Goal: Transaction & Acquisition: Subscribe to service/newsletter

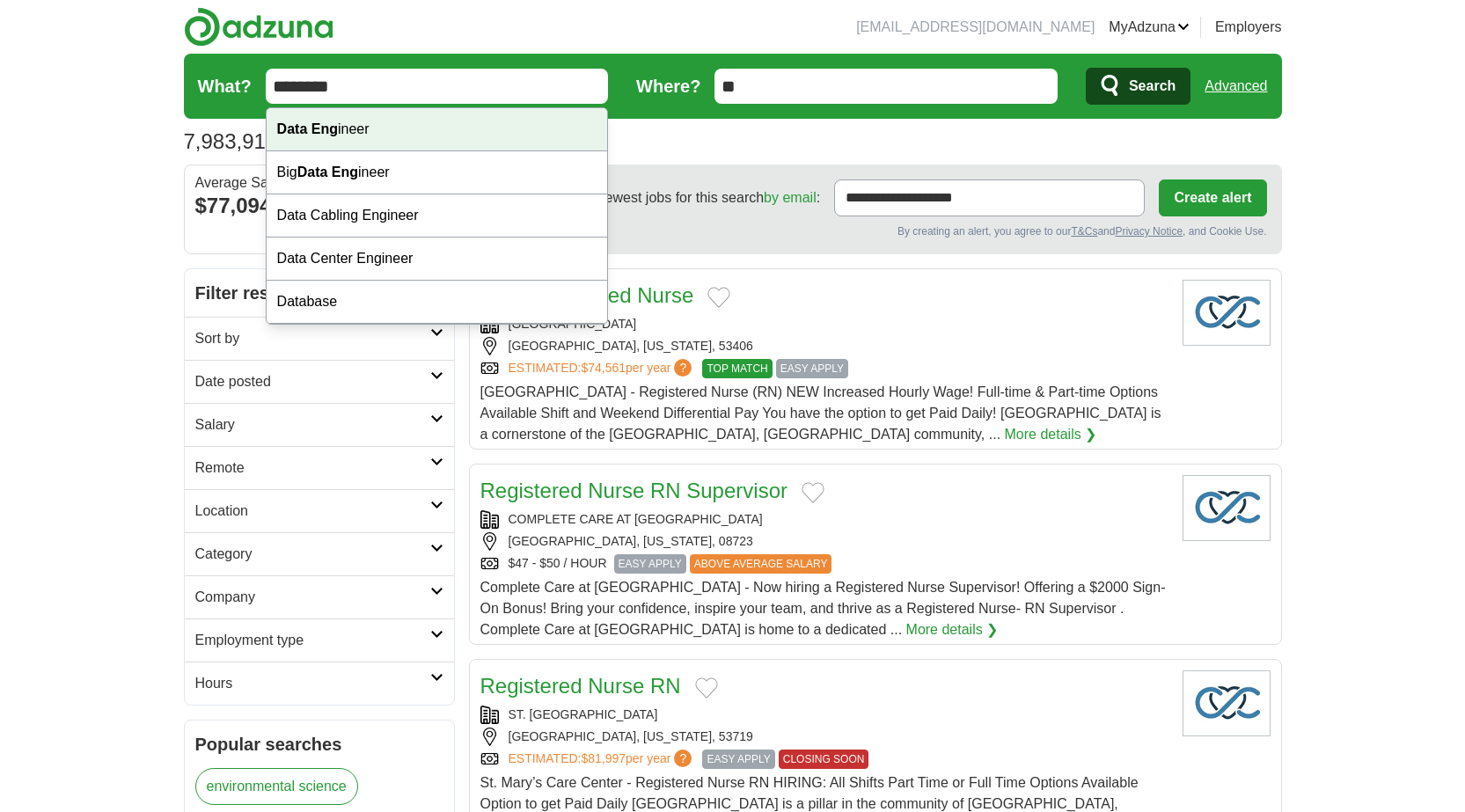
click at [430, 138] on div "Data Eng ineer" at bounding box center [437, 130] width 342 height 44
type input "**********"
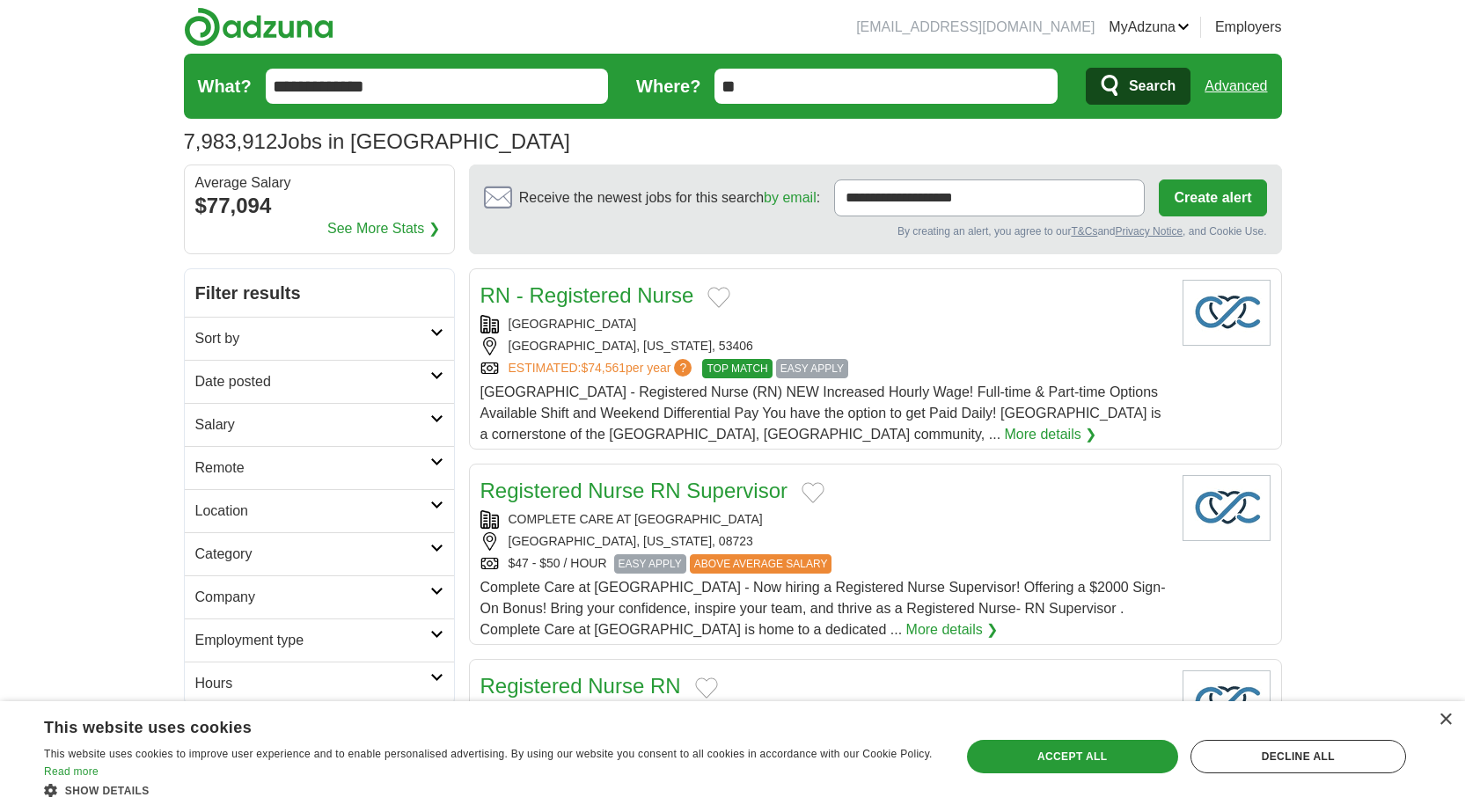
click at [1111, 90] on icon "submit" at bounding box center [1109, 85] width 17 height 21
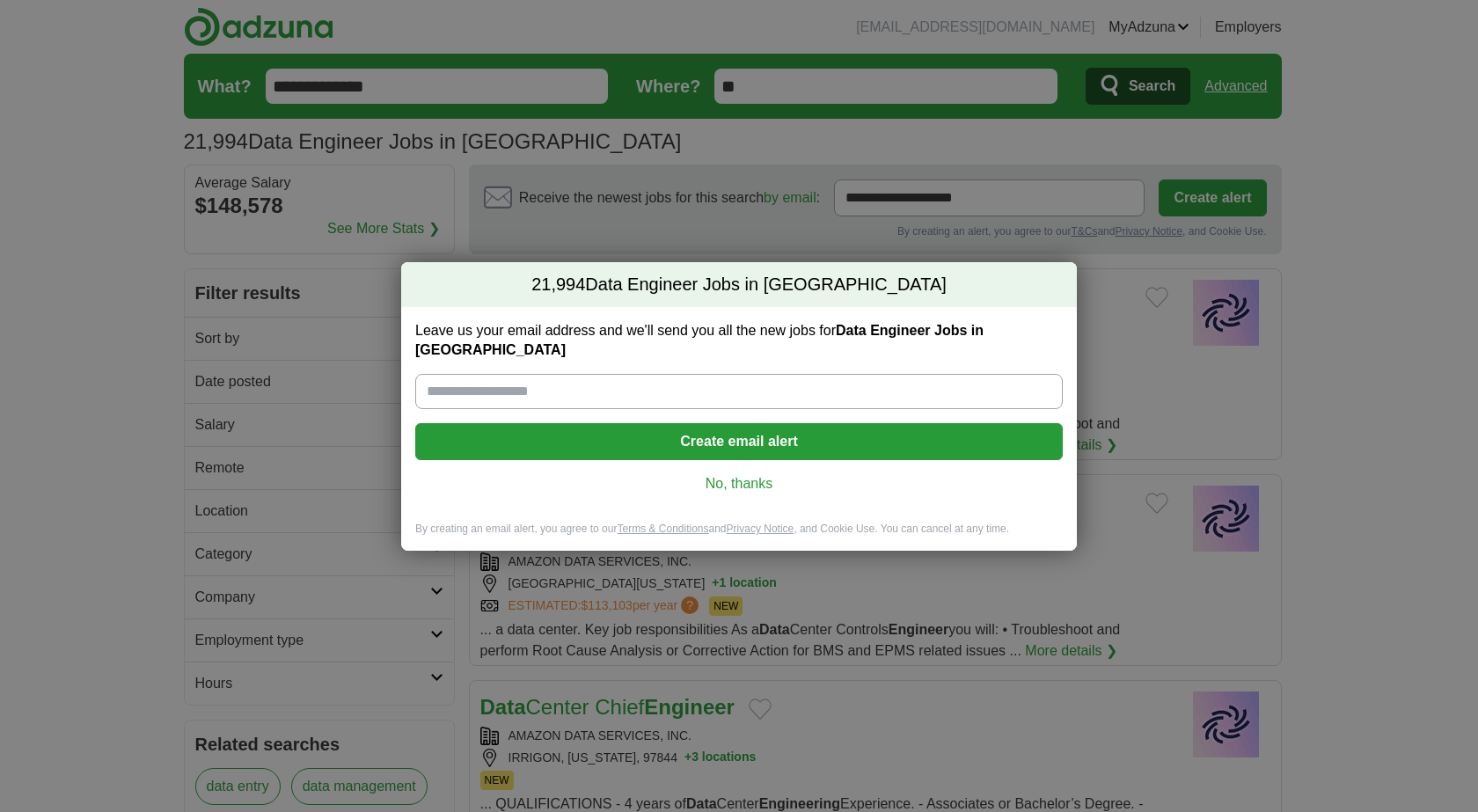
click at [772, 477] on link "No, thanks" at bounding box center [739, 484] width 619 height 20
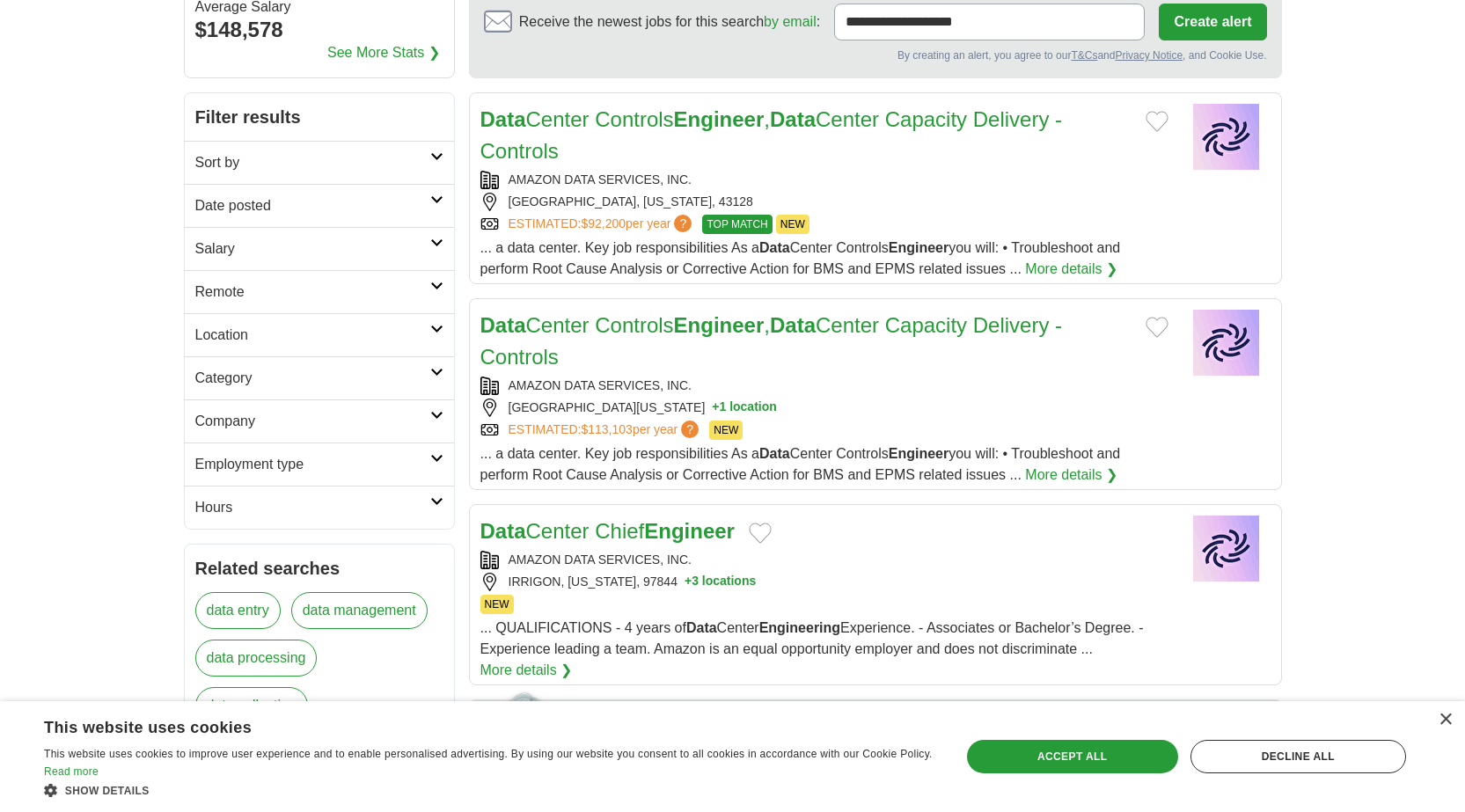
scroll to position [263, 0]
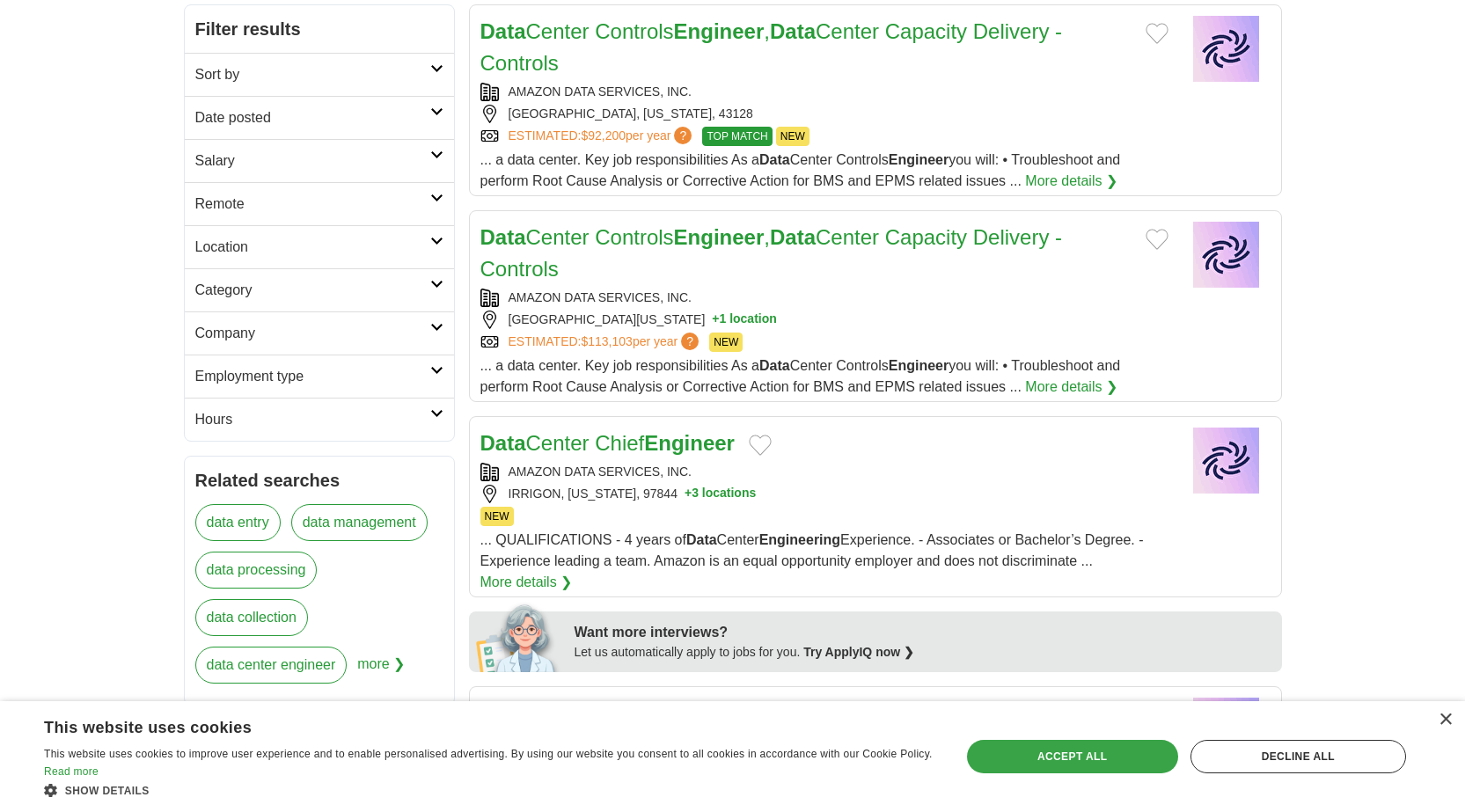
click at [1051, 743] on div "Accept all" at bounding box center [1072, 757] width 211 height 34
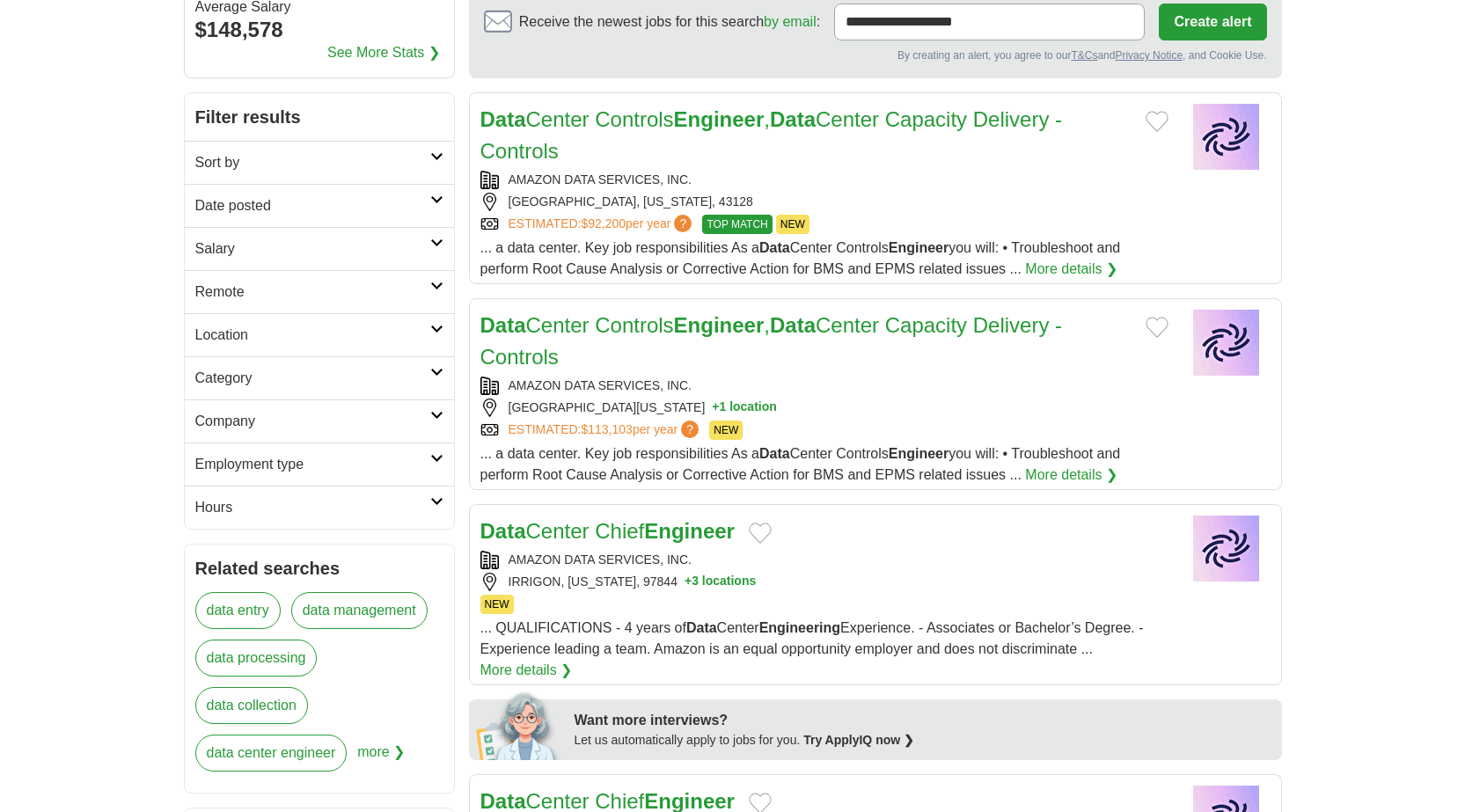
scroll to position [0, 0]
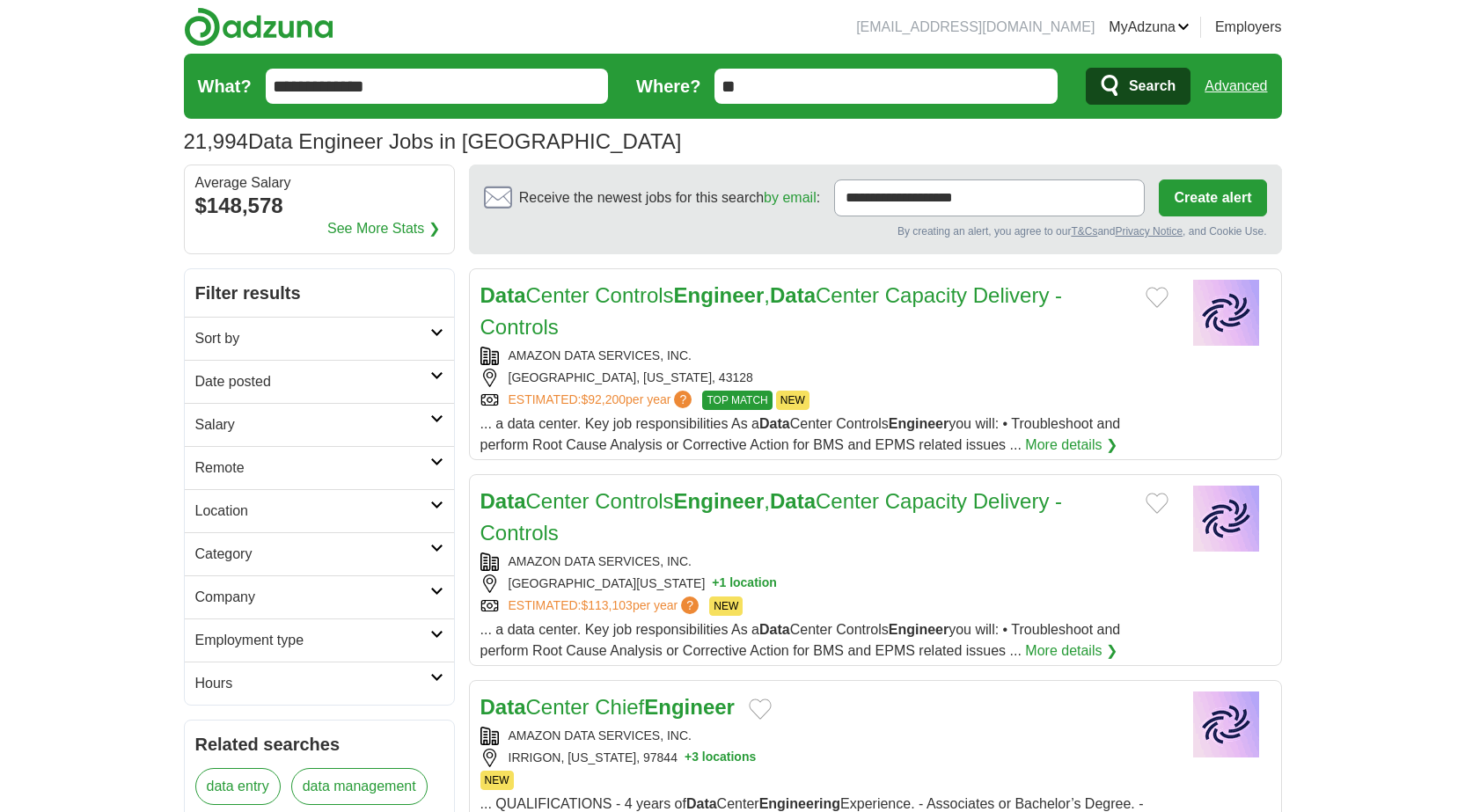
click at [1224, 201] on button "Create alert" at bounding box center [1212, 197] width 107 height 37
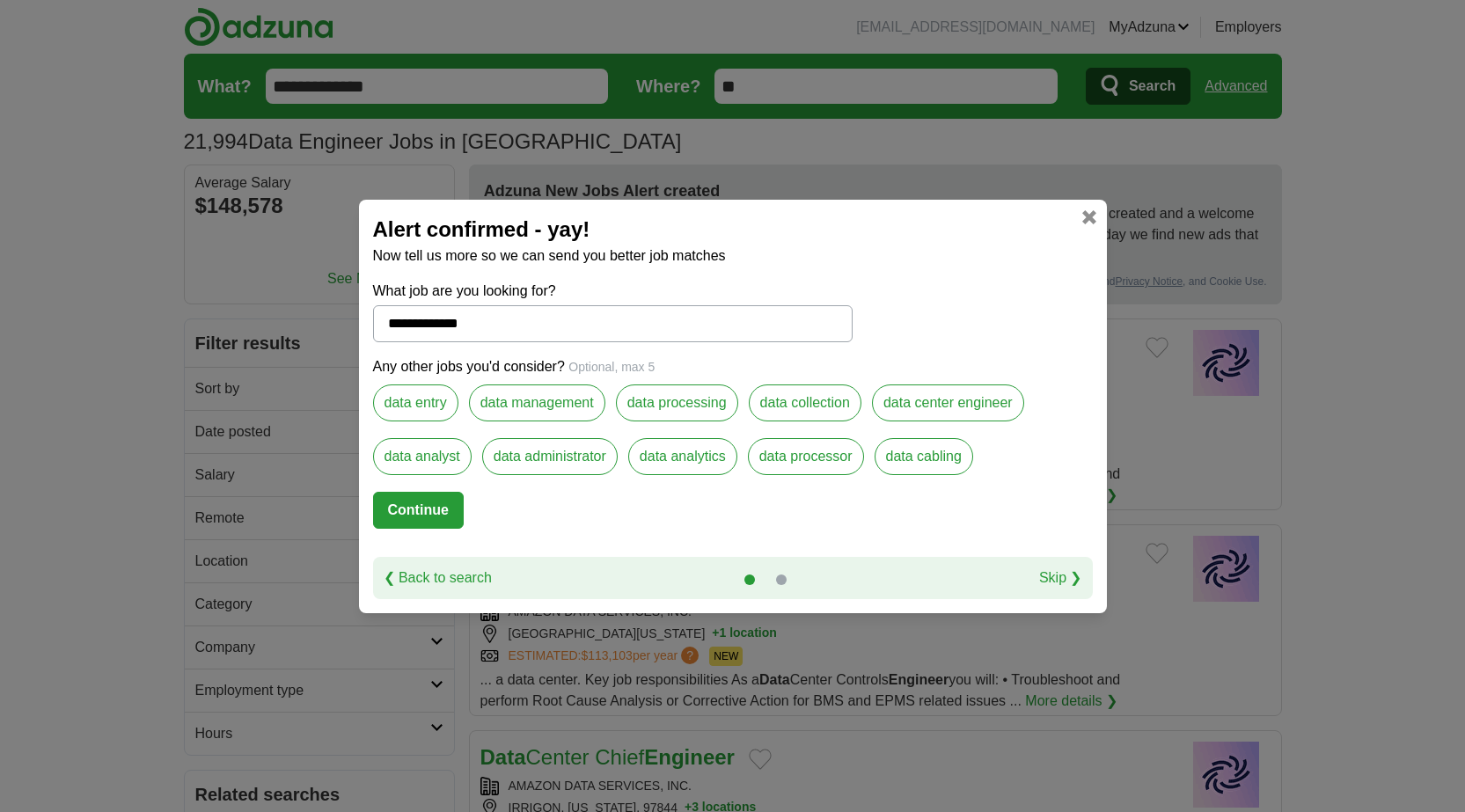
drag, startPoint x: 458, startPoint y: 509, endPoint x: 536, endPoint y: 528, distance: 80.3
click at [645, 523] on form "**********" at bounding box center [733, 418] width 720 height 276
click at [444, 527] on button "Continue" at bounding box center [418, 510] width 90 height 37
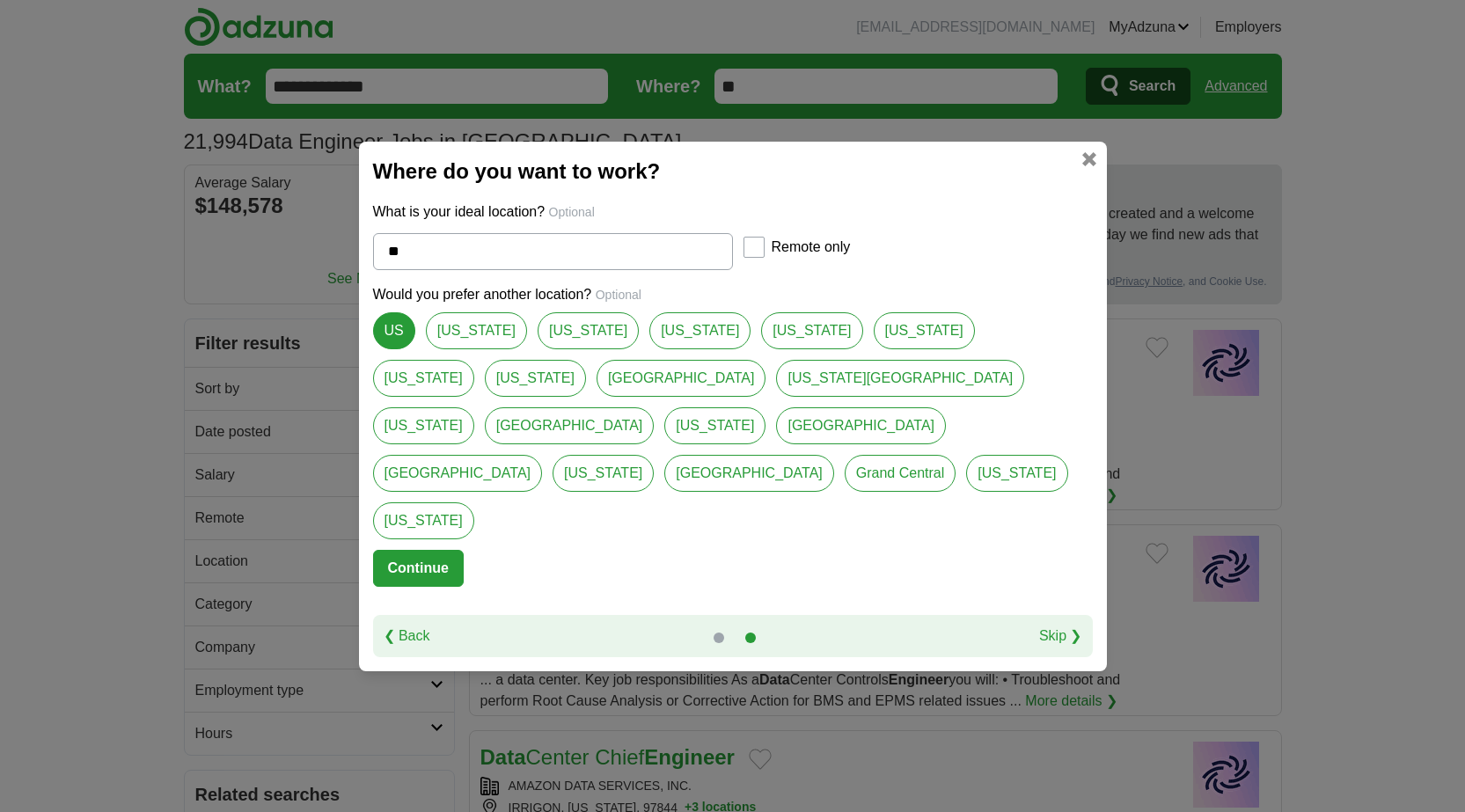
click at [401, 550] on button "Continue" at bounding box center [418, 567] width 90 height 37
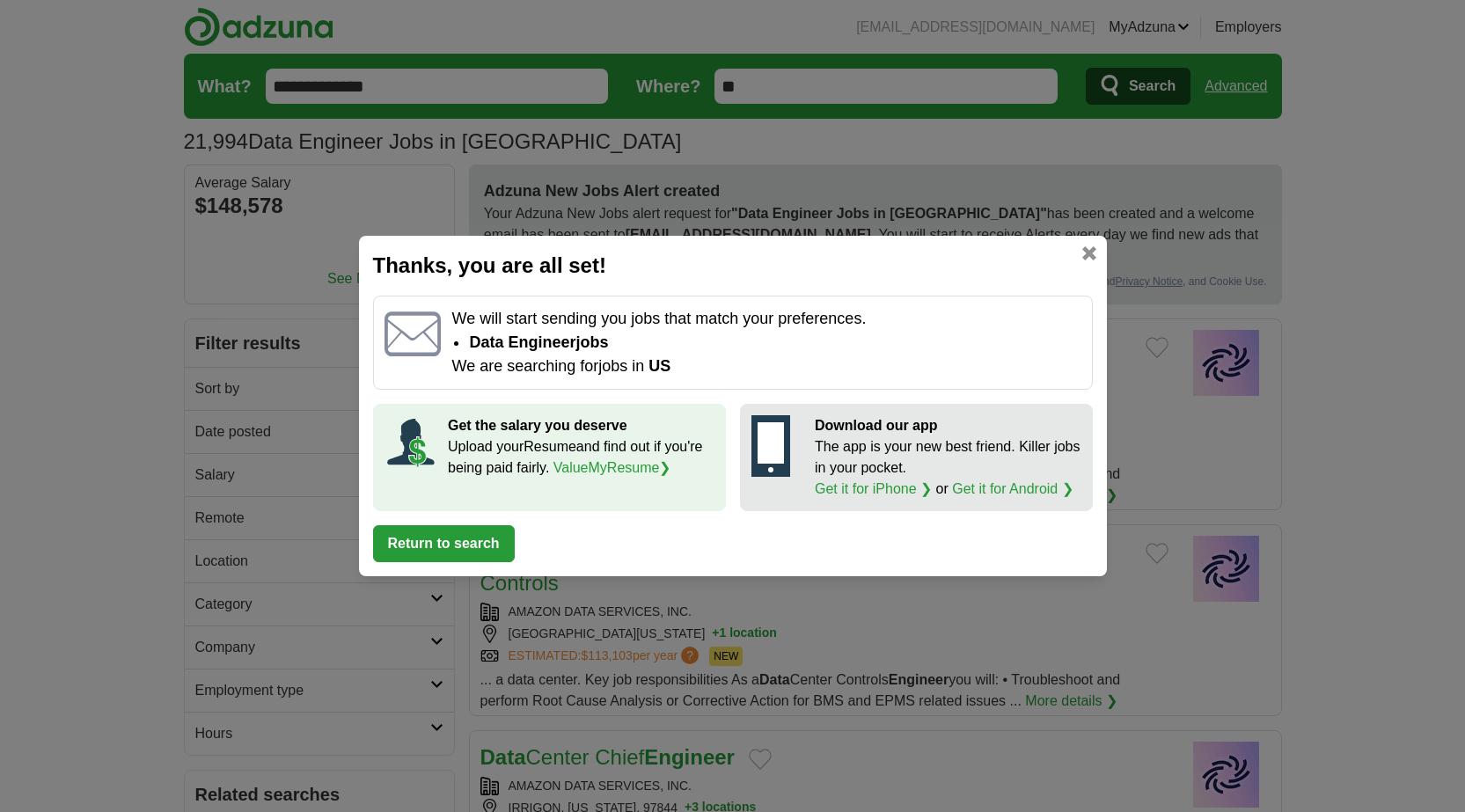
click at [473, 542] on button "Return to search" at bounding box center [444, 543] width 142 height 37
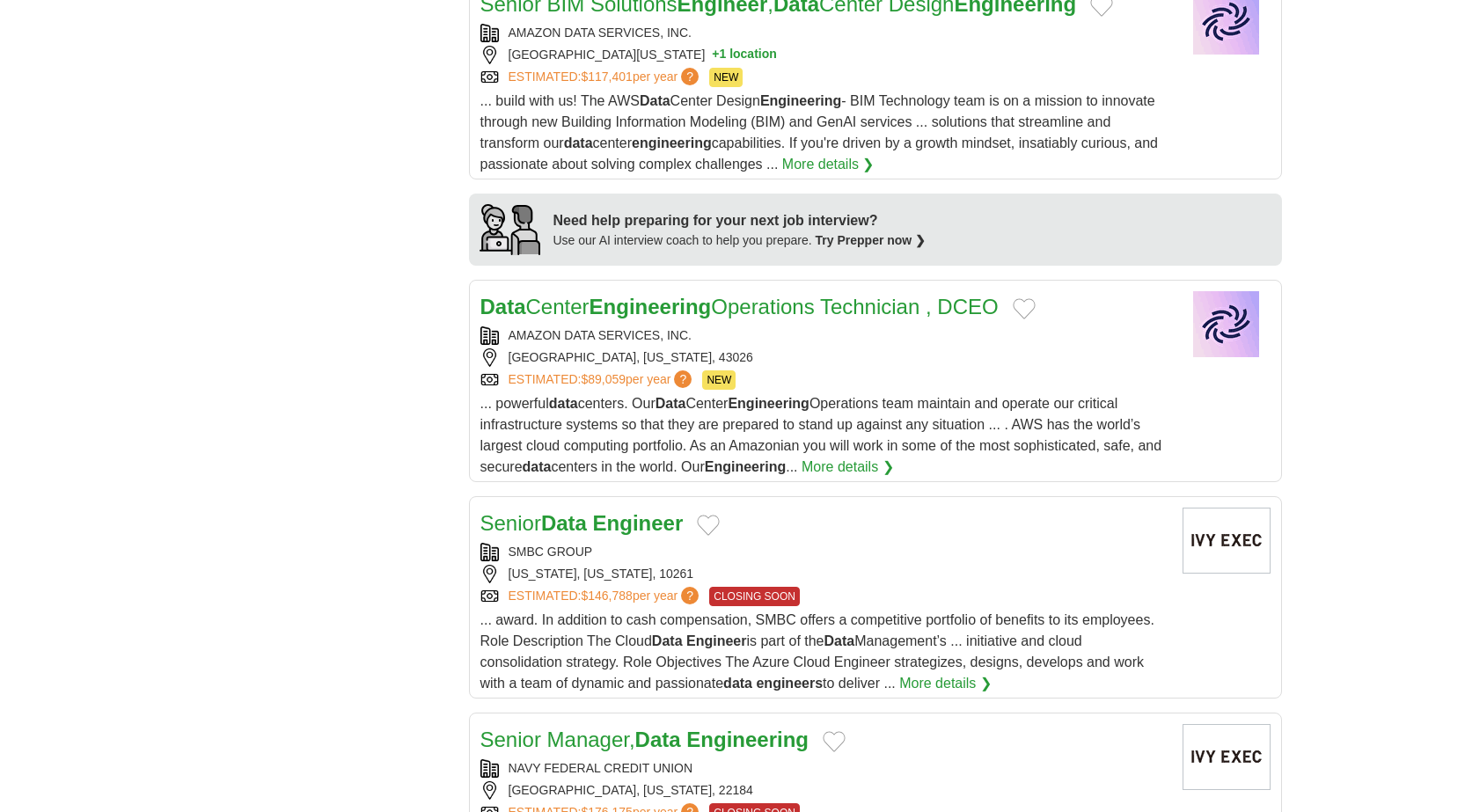
scroll to position [1407, 0]
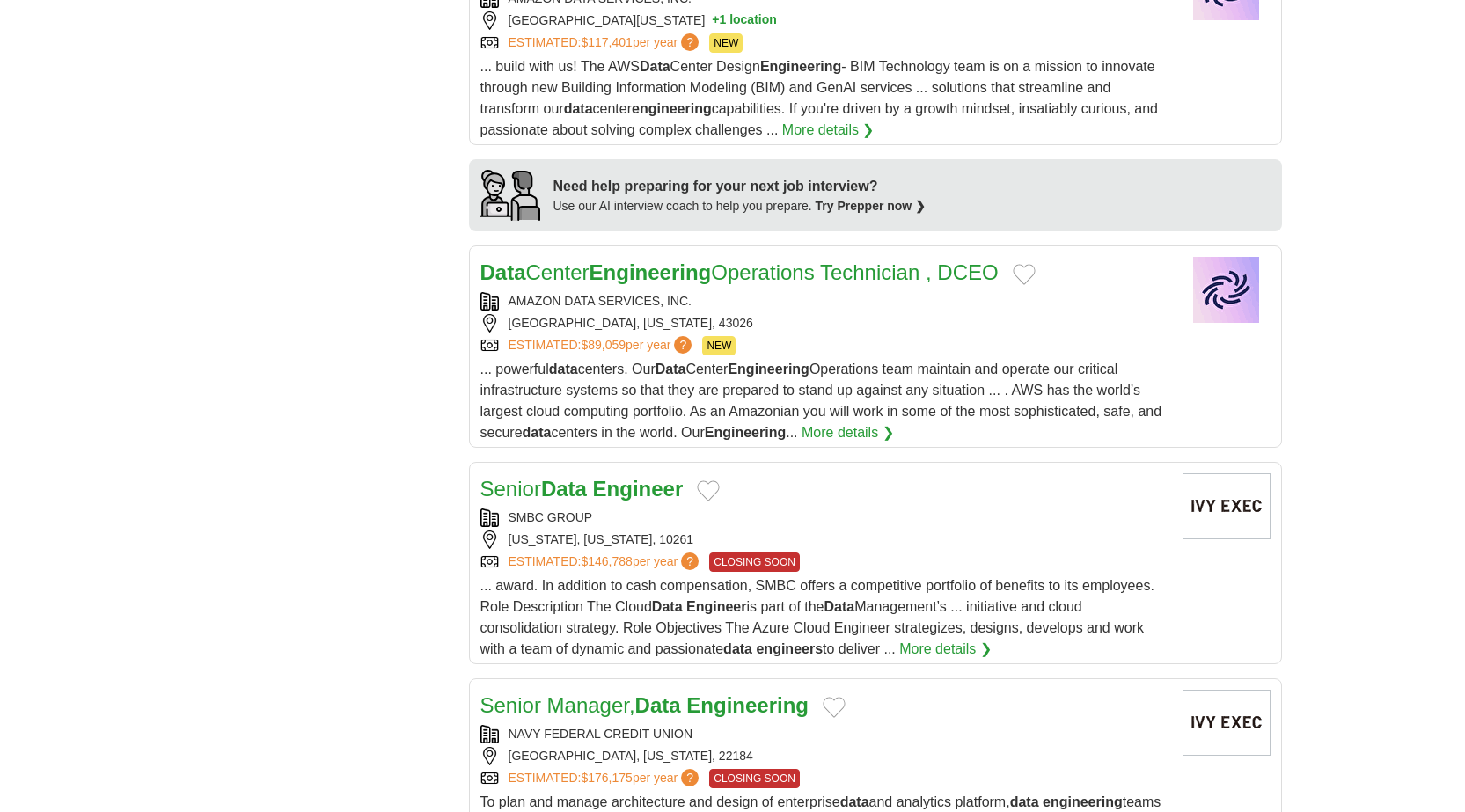
click at [713, 480] on button "Add to favorite jobs" at bounding box center [708, 490] width 23 height 21
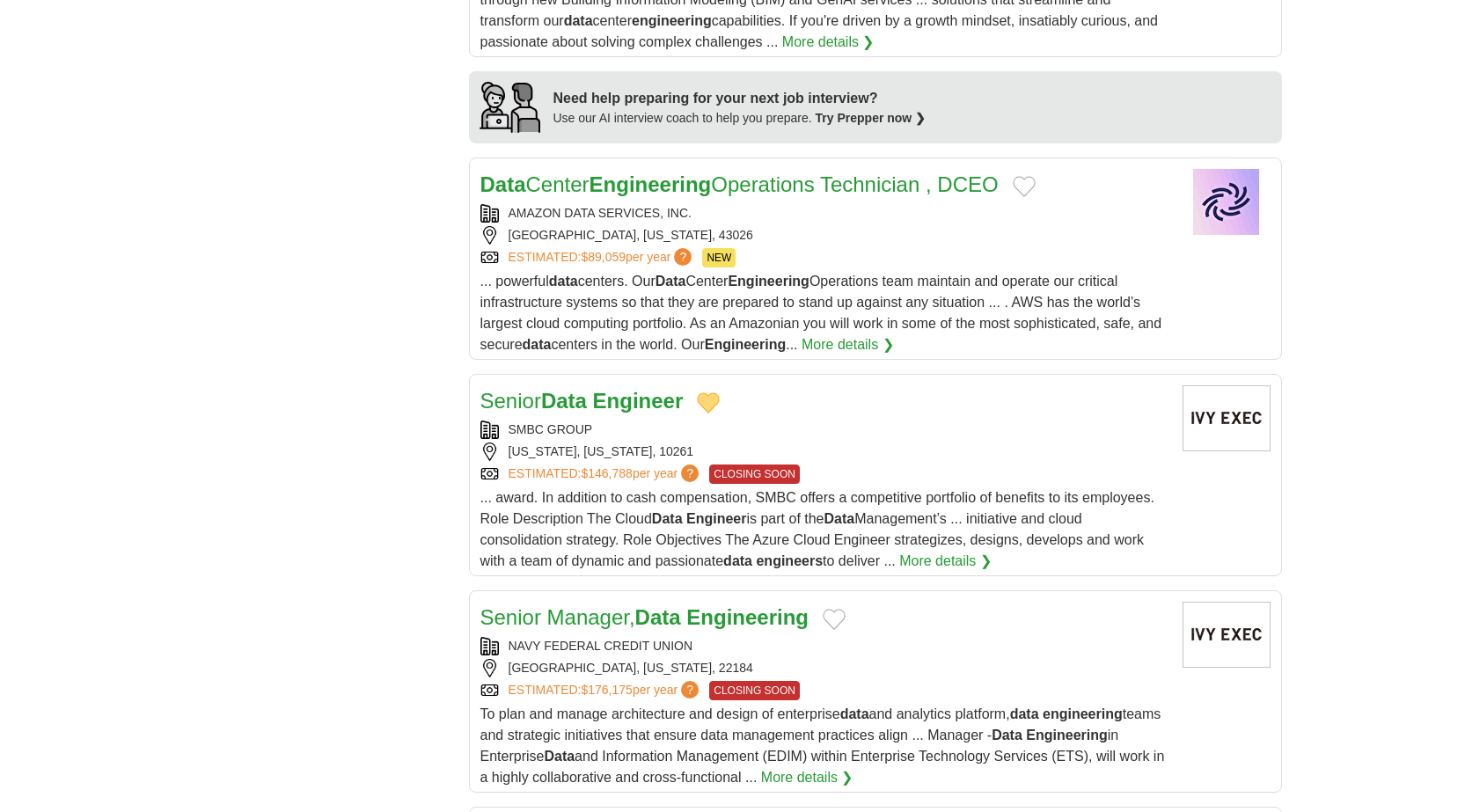
scroll to position [1583, 0]
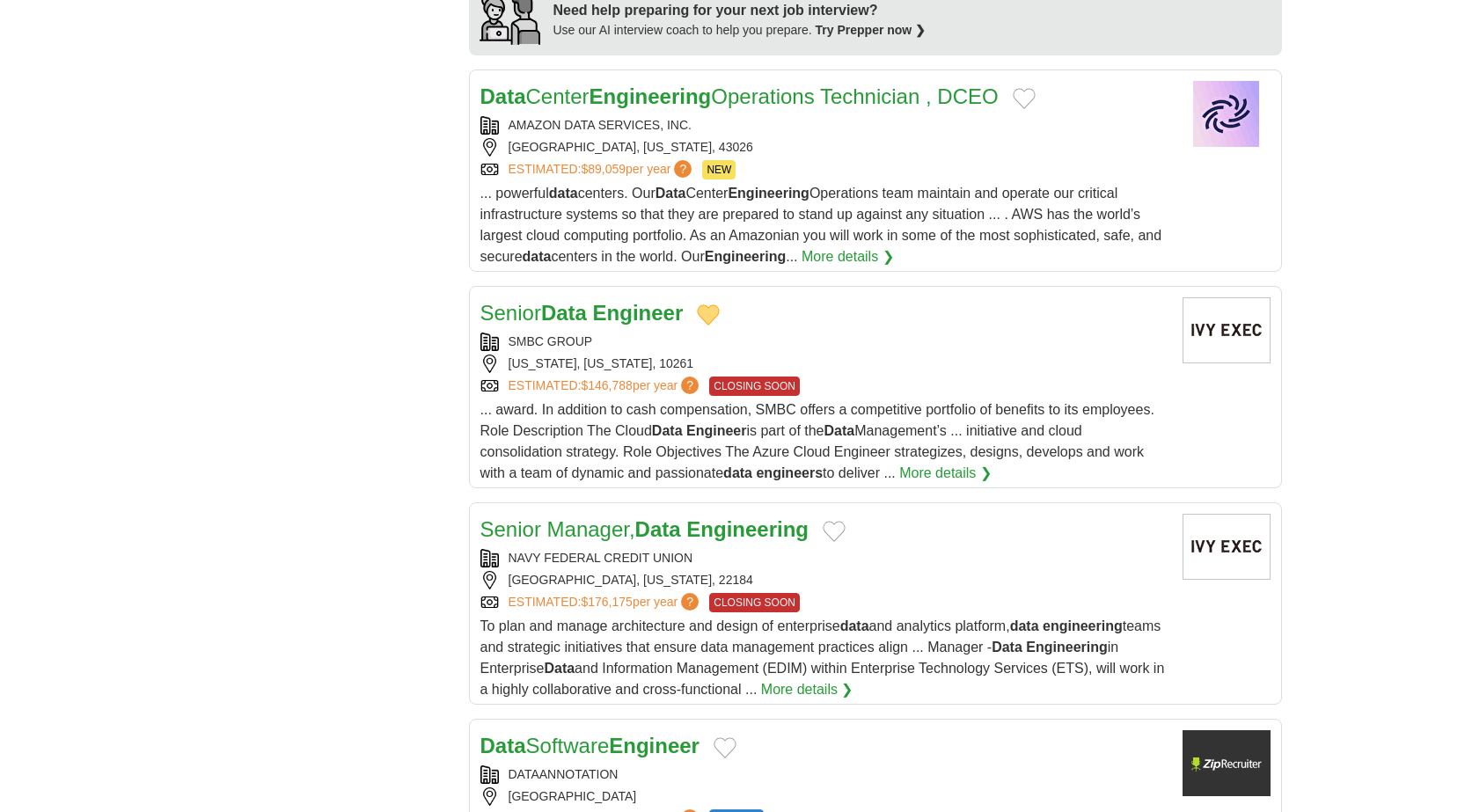
click at [843, 521] on button "Add to favorite jobs" at bounding box center [834, 531] width 23 height 21
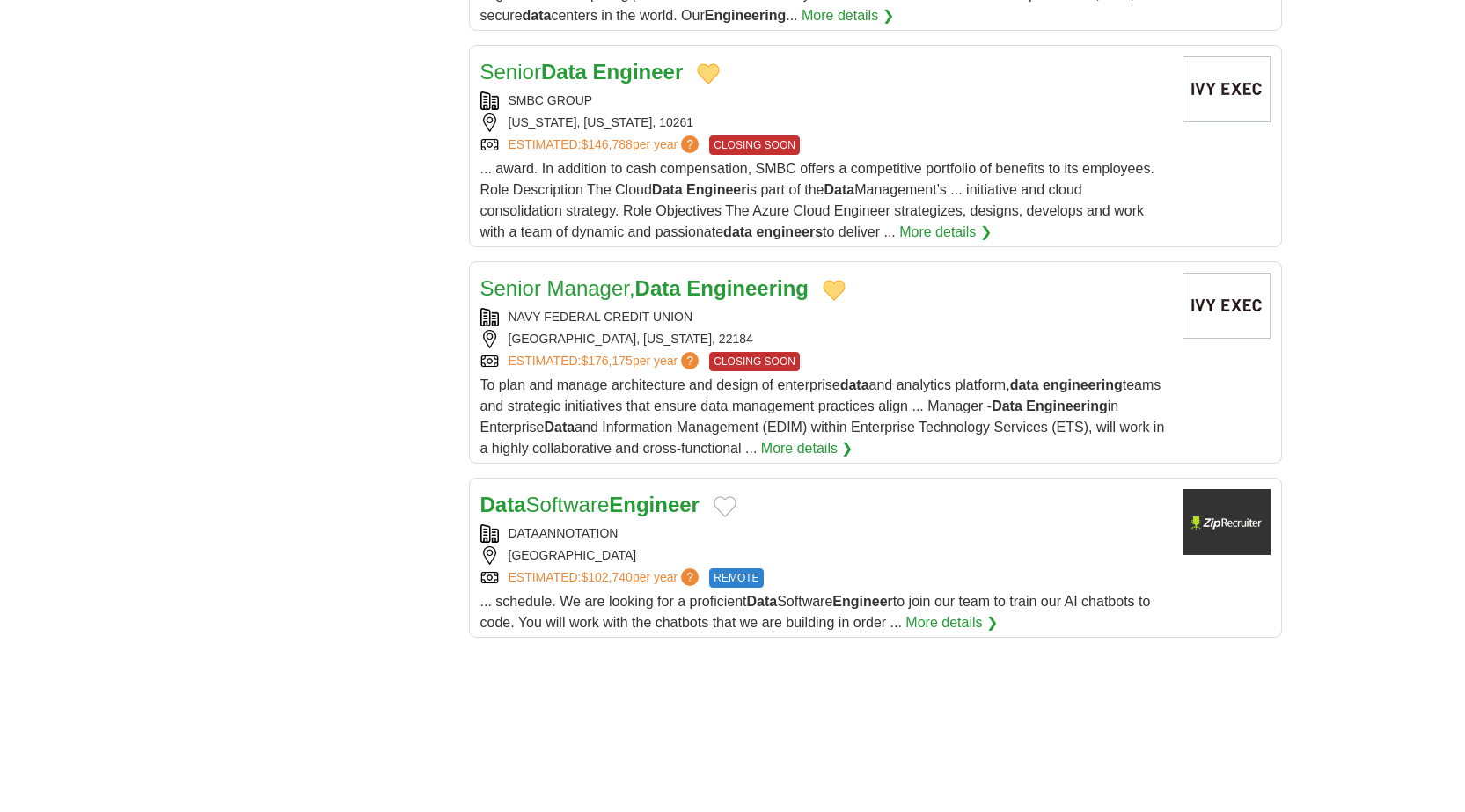
scroll to position [1935, 0]
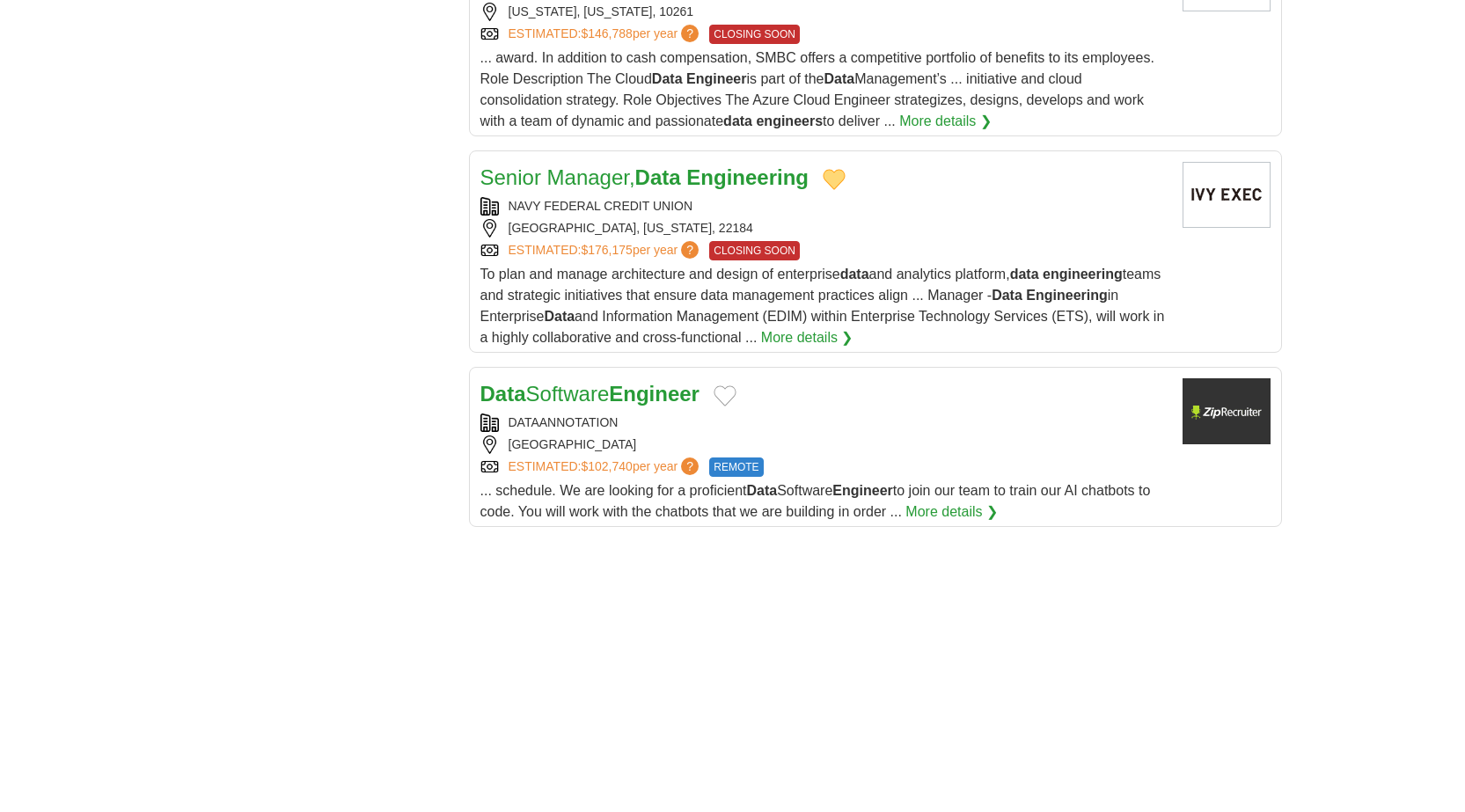
click at [726, 385] on button "Add to favorite jobs" at bounding box center [724, 395] width 23 height 21
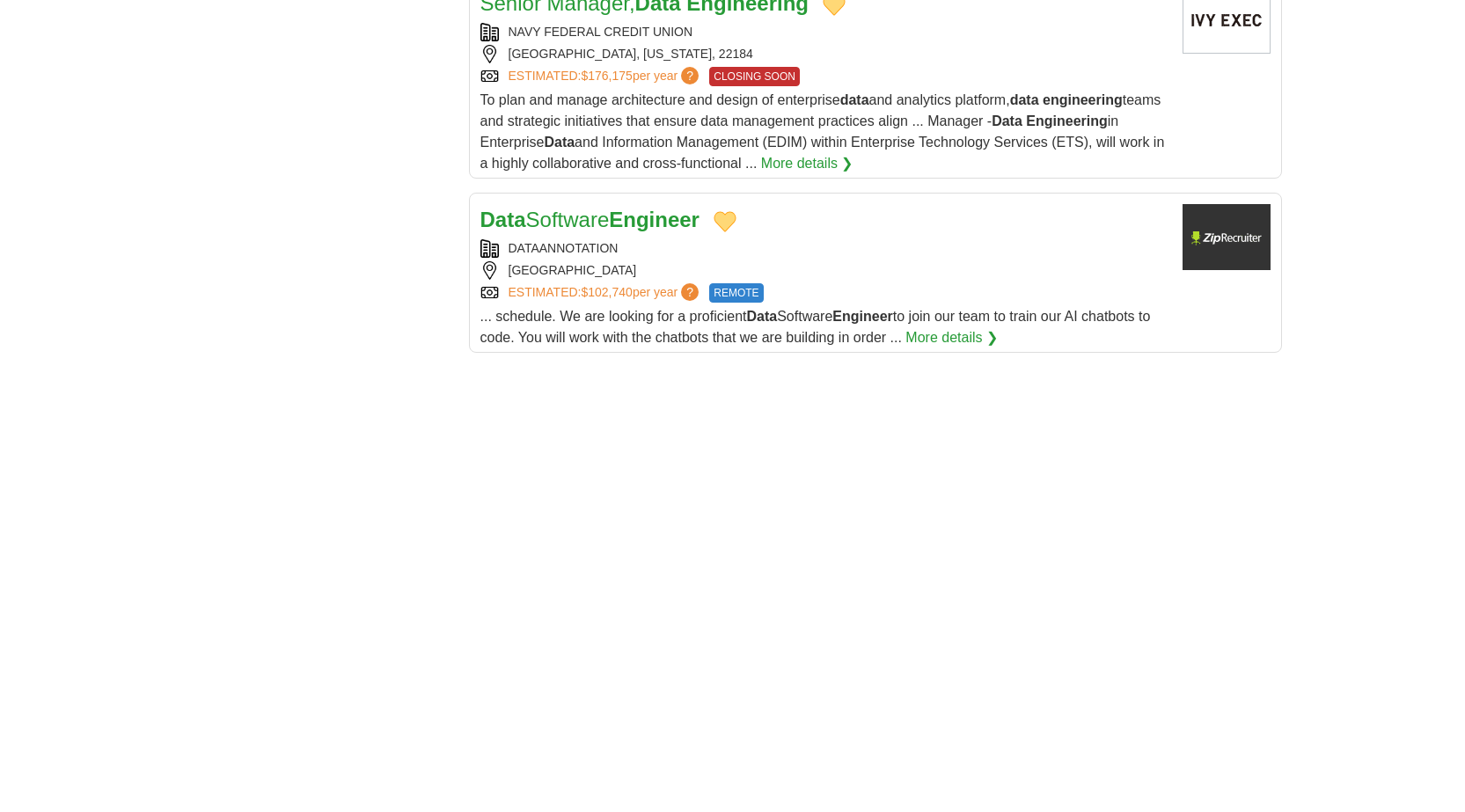
scroll to position [2111, 0]
